Goal: Information Seeking & Learning: Learn about a topic

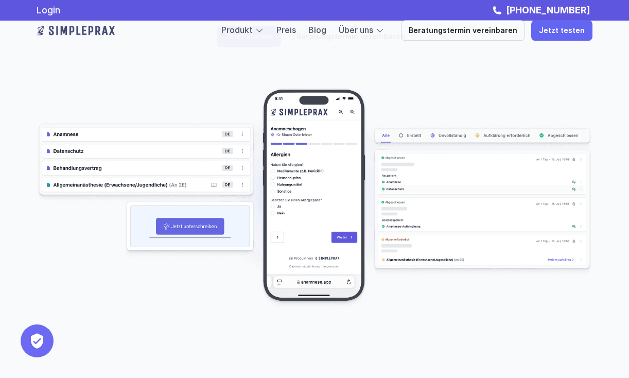
scroll to position [145, 0]
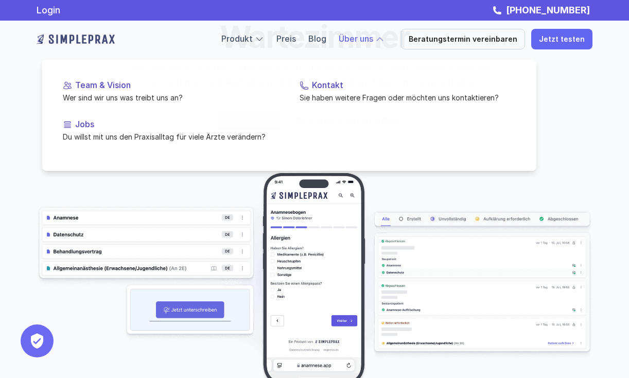
click at [372, 37] on link "Über uns" at bounding box center [356, 38] width 34 height 10
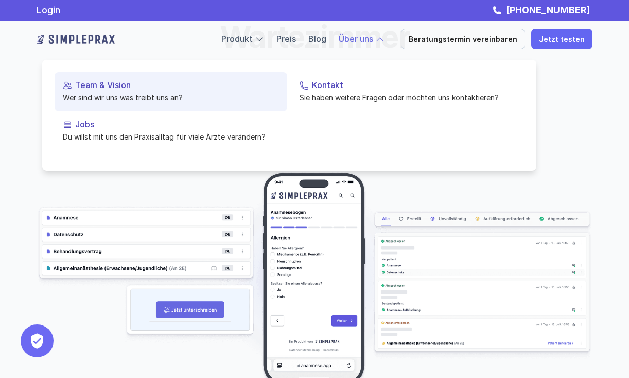
click at [149, 89] on p "Team & Vision" at bounding box center [177, 85] width 204 height 10
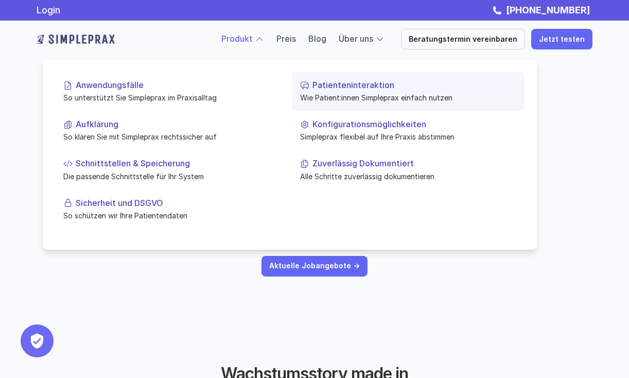
click at [324, 89] on p "Patienteninteraktion" at bounding box center [414, 85] width 204 height 10
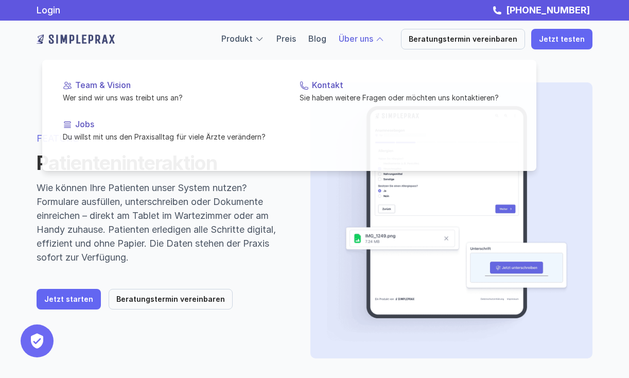
click at [372, 39] on link "Über uns" at bounding box center [356, 38] width 34 height 10
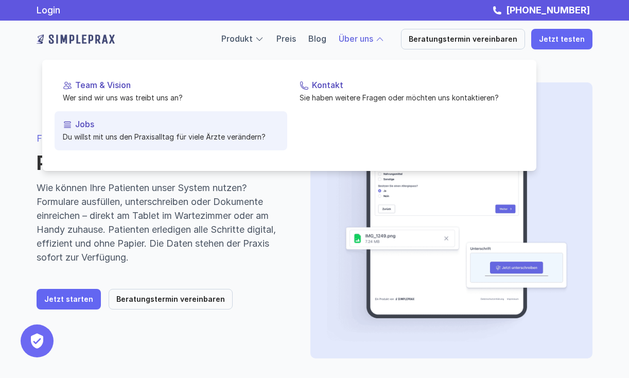
click at [139, 133] on p "Du willst mit uns den Praxisalltag für viele Ärzte verändern?" at bounding box center [171, 136] width 216 height 11
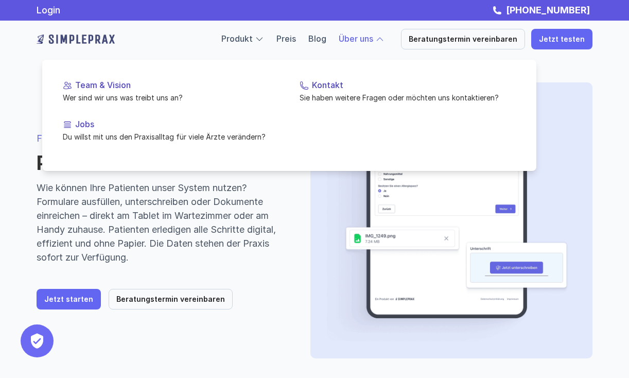
click at [359, 43] on div at bounding box center [289, 101] width 494 height 138
